Goal: Task Accomplishment & Management: Use online tool/utility

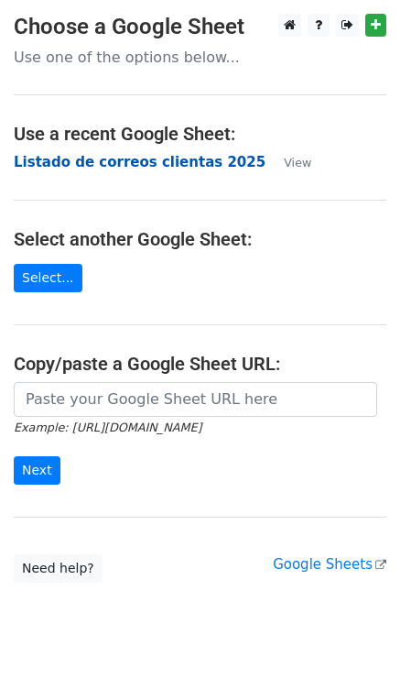
click at [196, 167] on strong "Listado de correos clientas 2025" at bounding box center [140, 162] width 252 height 16
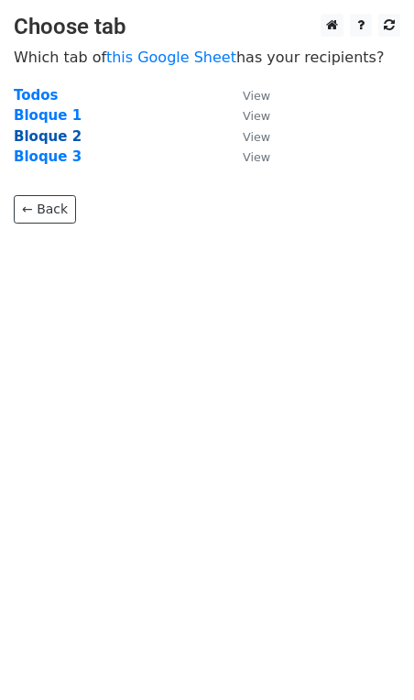
click at [42, 135] on strong "Bloque 2" at bounding box center [48, 136] width 68 height 16
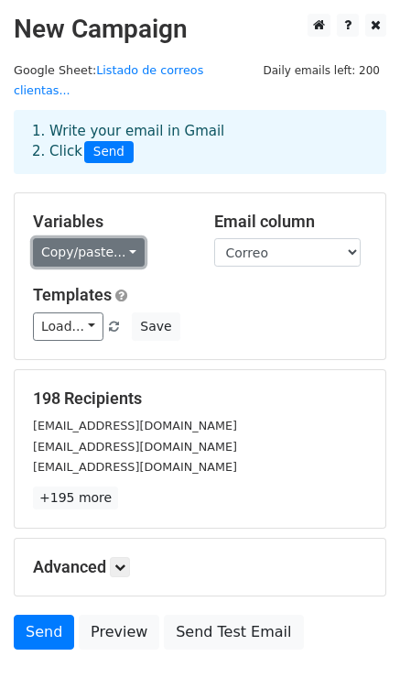
click at [125, 238] on link "Copy/paste..." at bounding box center [89, 252] width 112 height 28
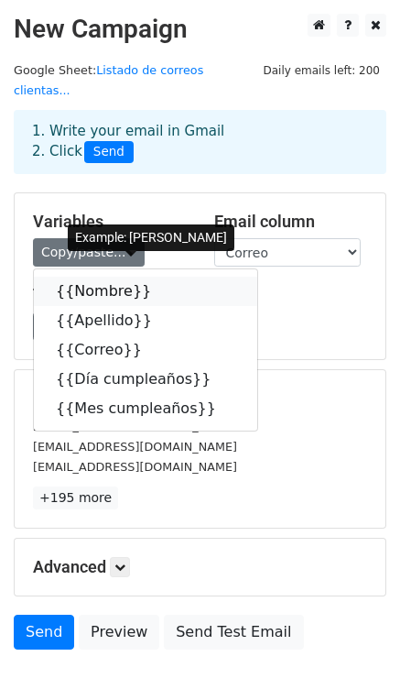
click at [117, 277] on link "{{Nombre}}" at bounding box center [145, 291] width 223 height 29
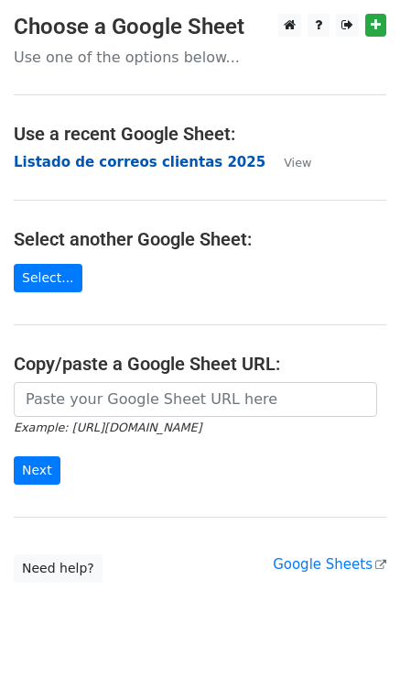
click at [154, 163] on strong "Listado de correos clientas 2025" at bounding box center [140, 162] width 252 height 16
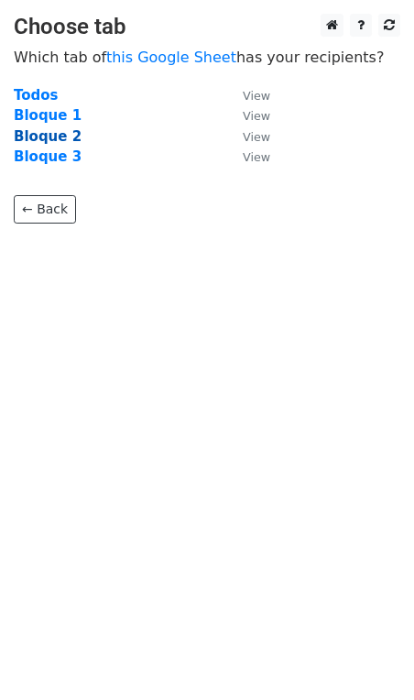
click at [39, 141] on strong "Bloque 2" at bounding box center [48, 136] width 68 height 16
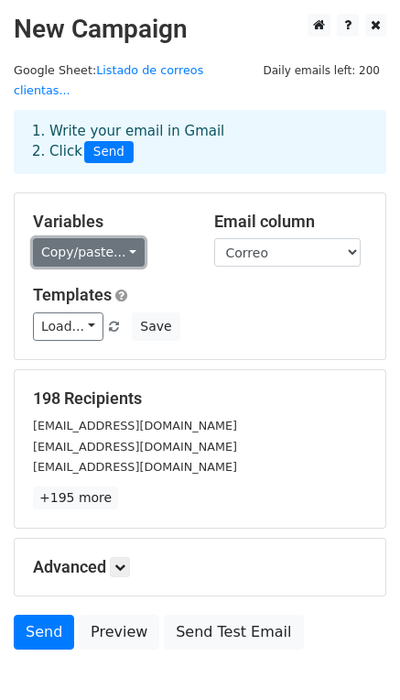
click at [60, 238] on link "Copy/paste..." at bounding box center [89, 252] width 112 height 28
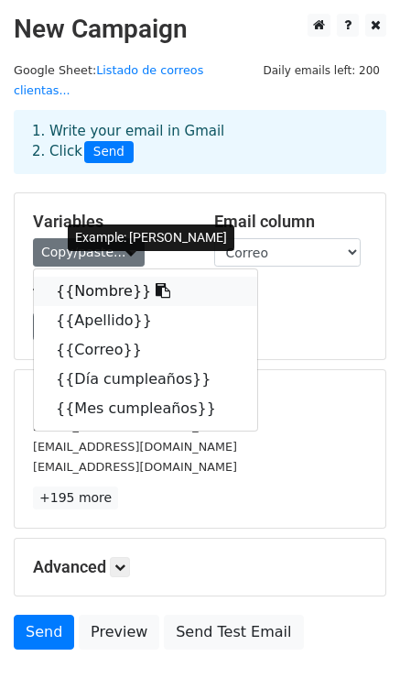
click at [71, 277] on link "{{Nombre}}" at bounding box center [145, 291] width 223 height 29
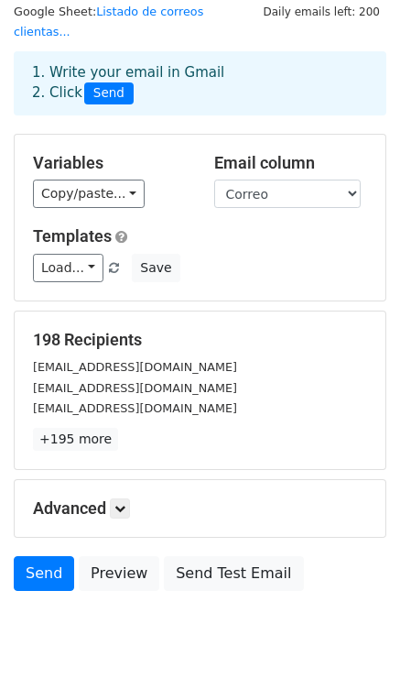
scroll to position [85, 0]
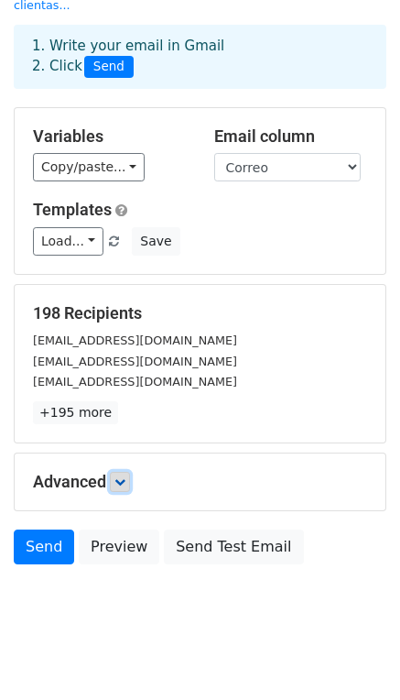
click at [130, 472] on link at bounding box center [120, 482] width 20 height 20
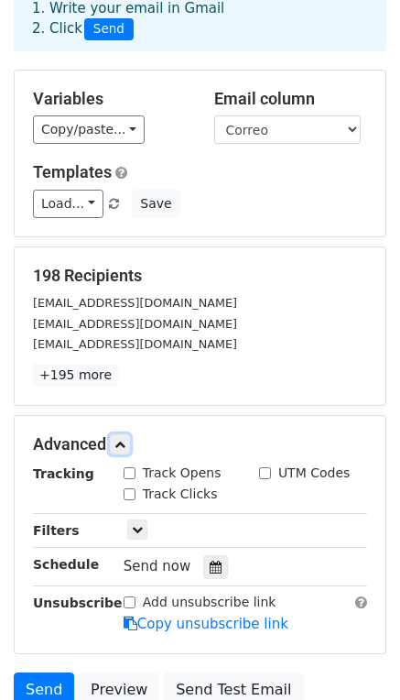
scroll to position [144, 0]
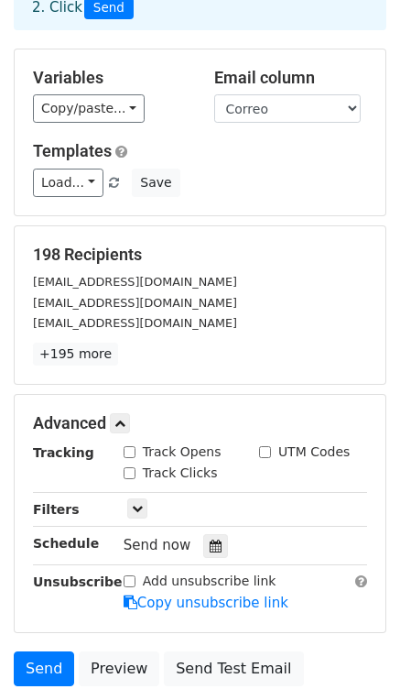
click at [125, 446] on input "Track Opens" at bounding box center [130, 452] width 12 height 12
checkbox input "true"
click at [130, 467] on input "Track Clicks" at bounding box center [130, 473] width 12 height 12
checkbox input "true"
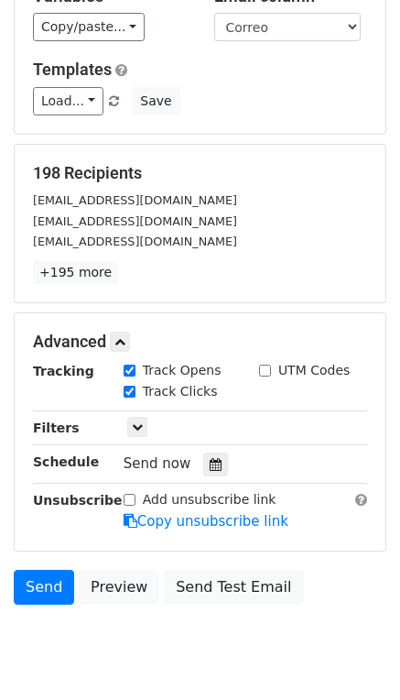
scroll to position [256, 0]
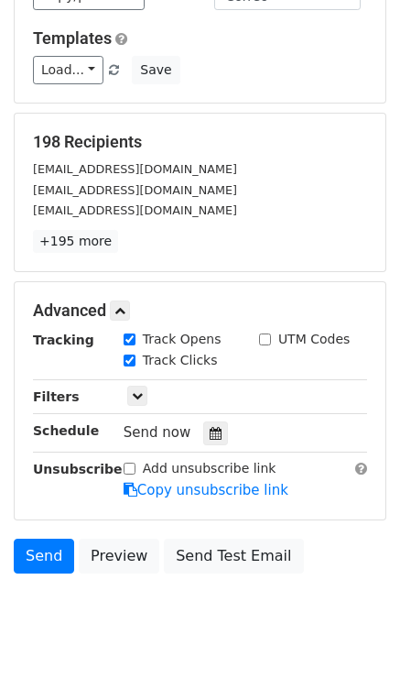
click at [126, 462] on input "Add unsubscribe link" at bounding box center [130, 468] width 12 height 12
checkbox input "true"
